Goal: Transaction & Acquisition: Purchase product/service

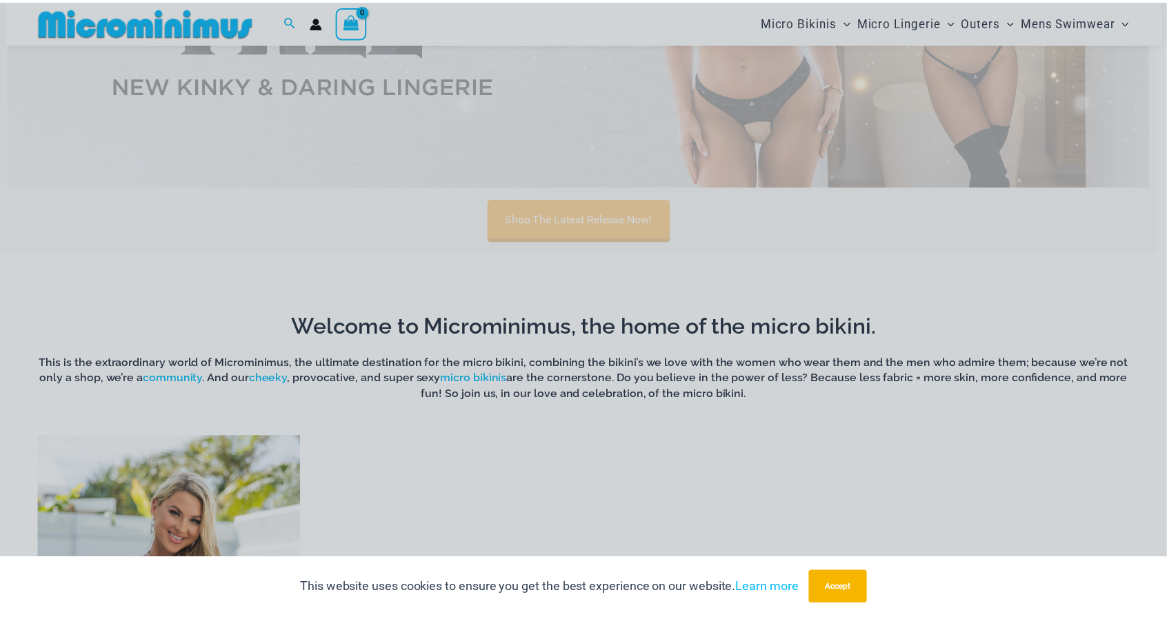
scroll to position [746, 0]
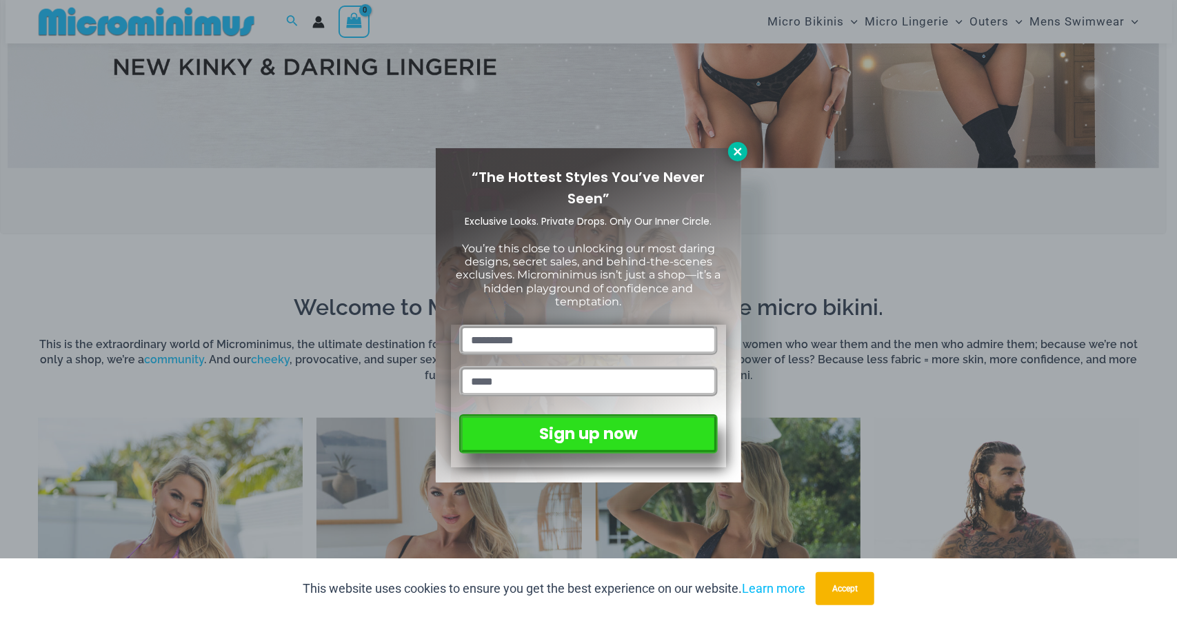
click at [739, 149] on icon at bounding box center [738, 152] width 8 height 8
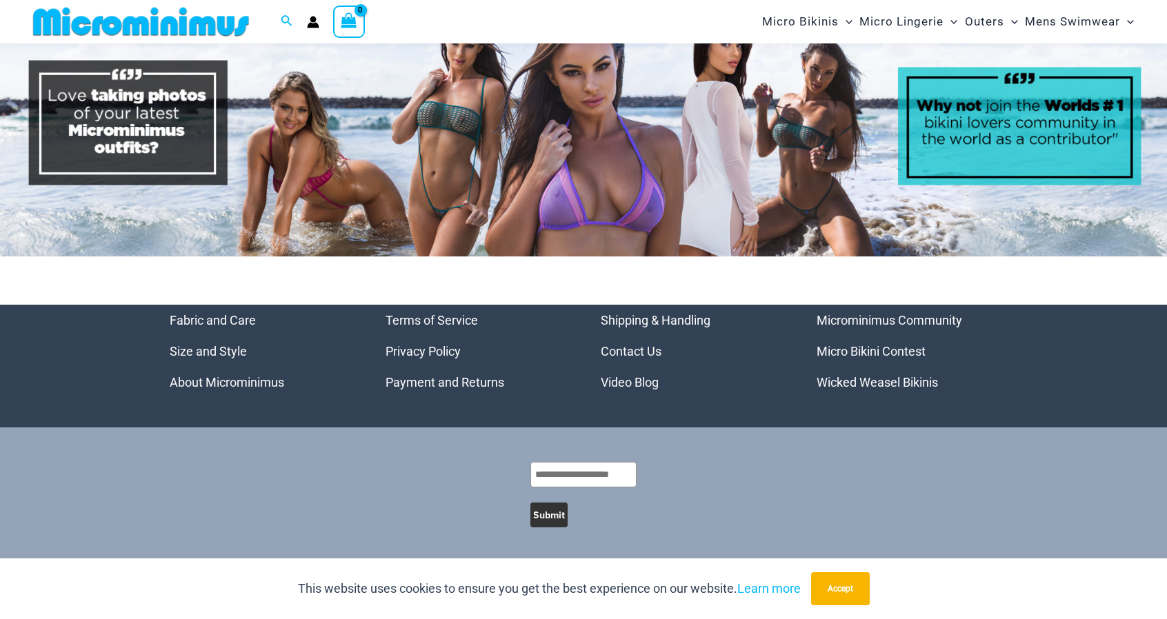
scroll to position [6907, 0]
click at [927, 385] on link "Wicked Weasel Bikinis" at bounding box center [876, 382] width 121 height 14
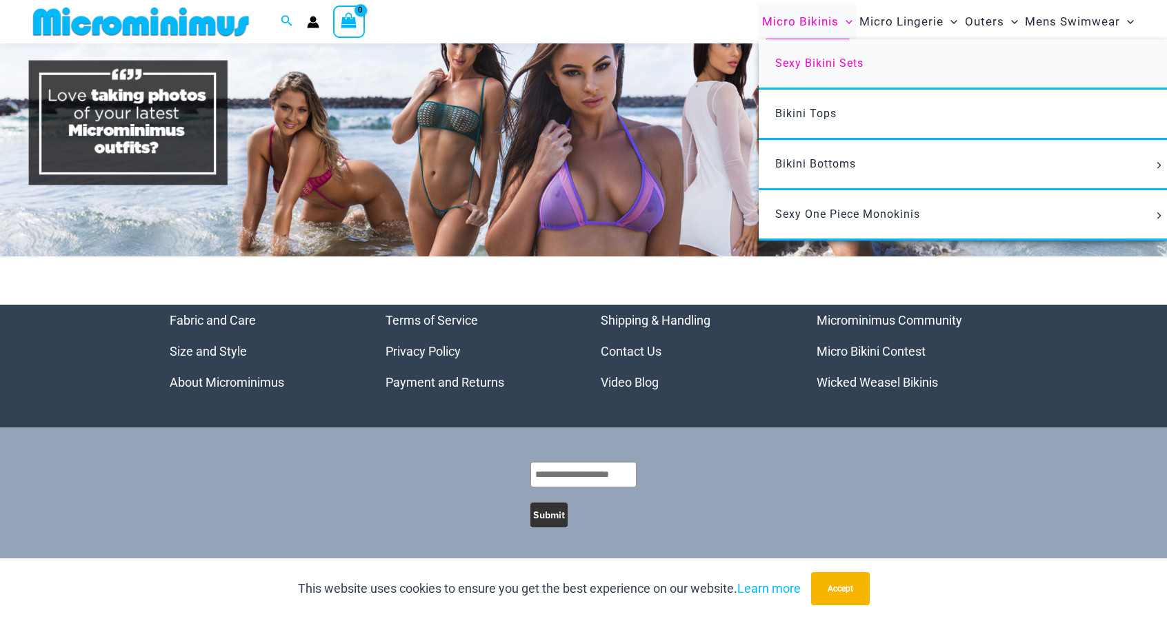
click at [823, 66] on span "Sexy Bikini Sets" at bounding box center [819, 63] width 88 height 13
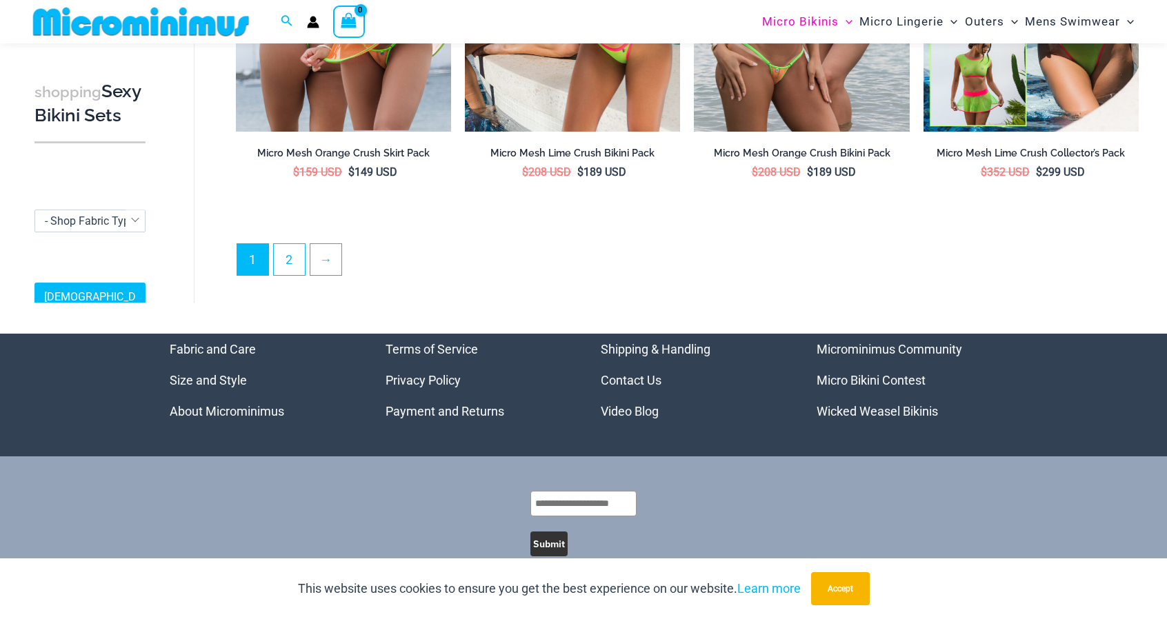
scroll to position [3299, 0]
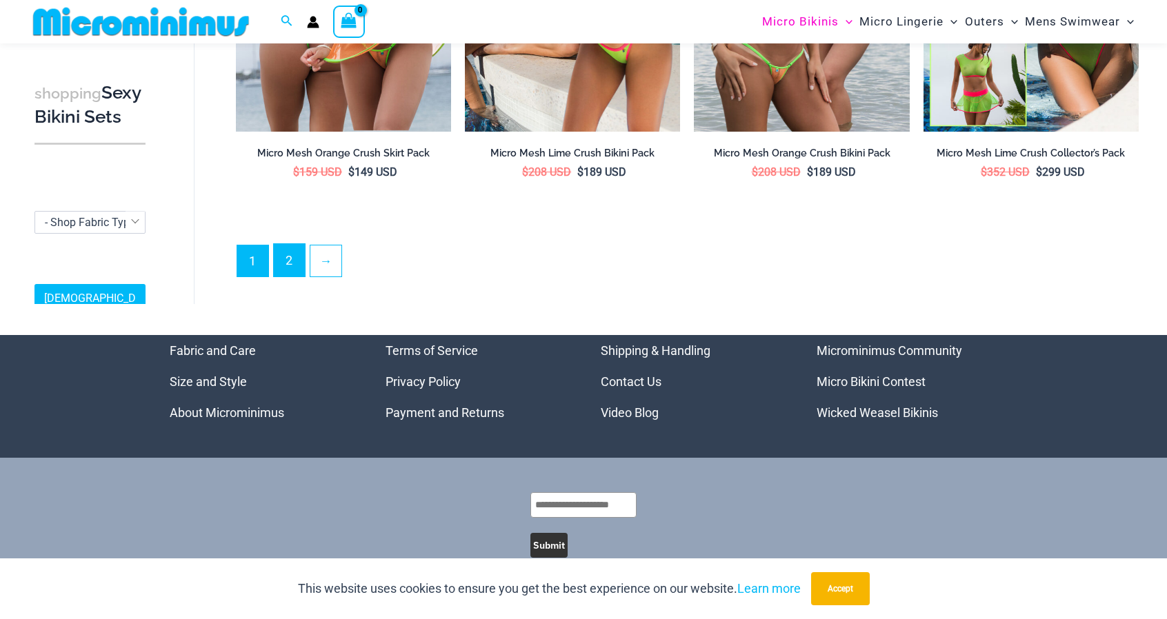
click at [285, 265] on link "2" at bounding box center [289, 260] width 31 height 32
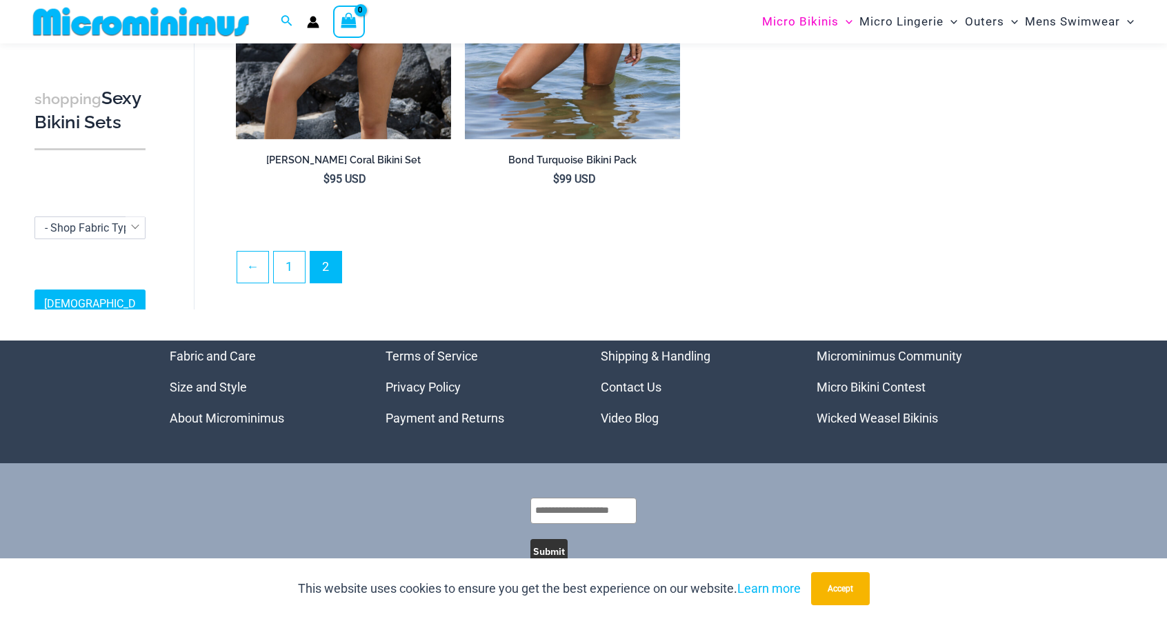
scroll to position [2884, 0]
